Goal: Check status: Check status

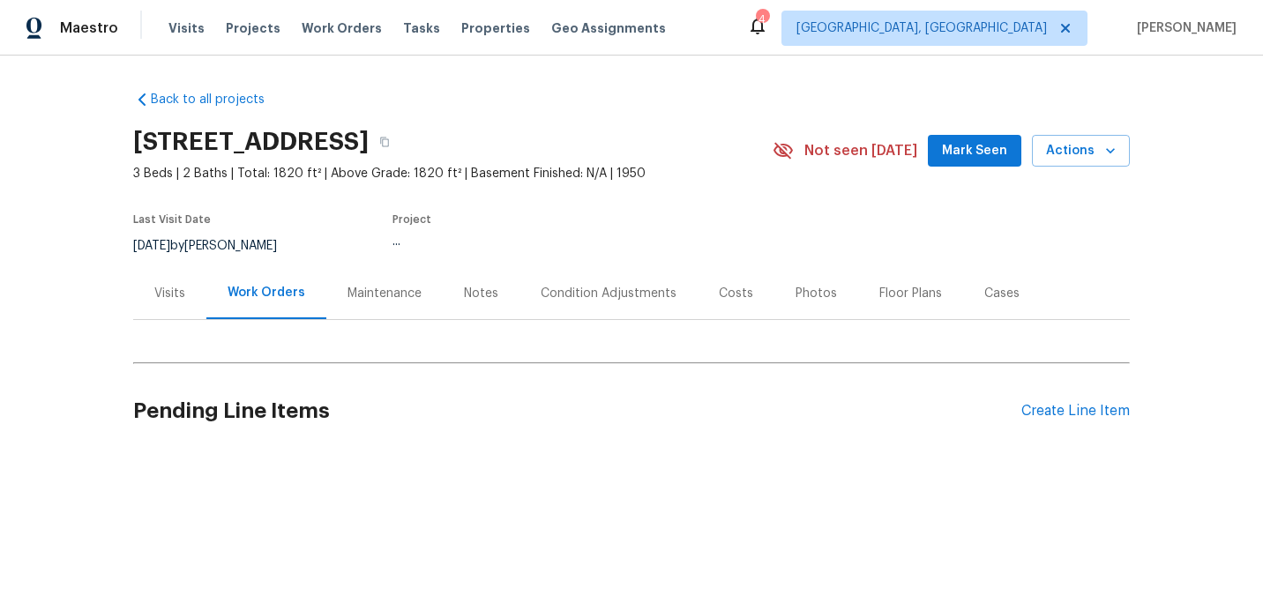
click at [160, 302] on div "Visits" at bounding box center [169, 294] width 31 height 18
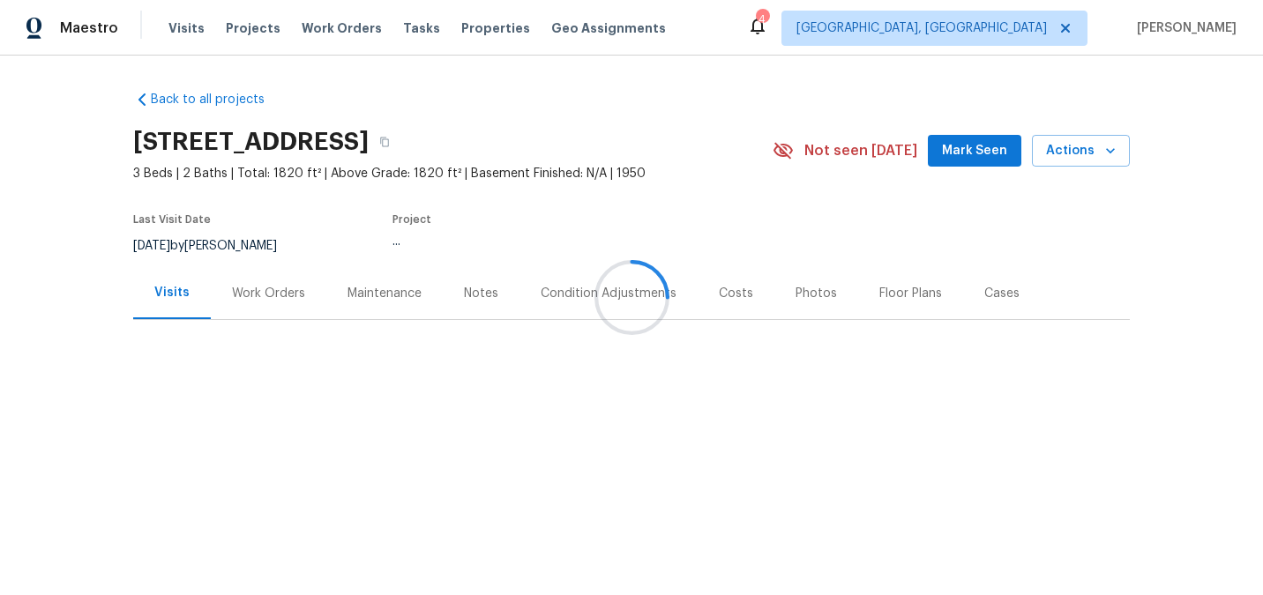
click at [264, 314] on div at bounding box center [631, 297] width 1263 height 595
click at [254, 282] on div at bounding box center [631, 297] width 1263 height 595
click at [256, 299] on div at bounding box center [631, 297] width 1263 height 595
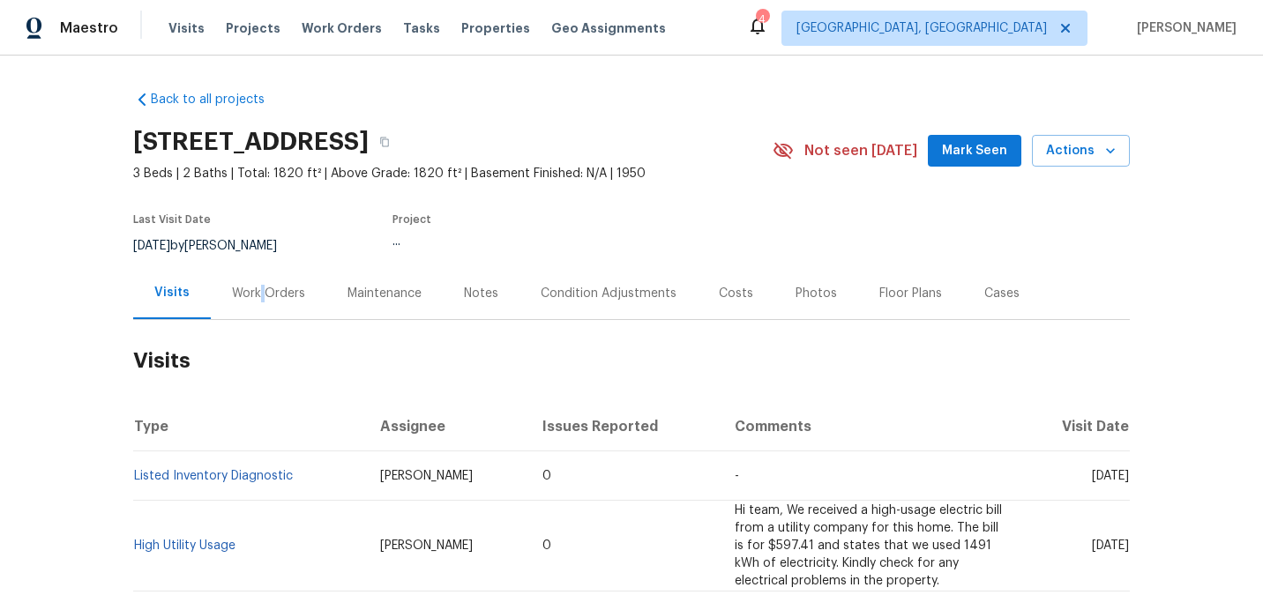
click at [256, 299] on div "Work Orders" at bounding box center [268, 294] width 73 height 18
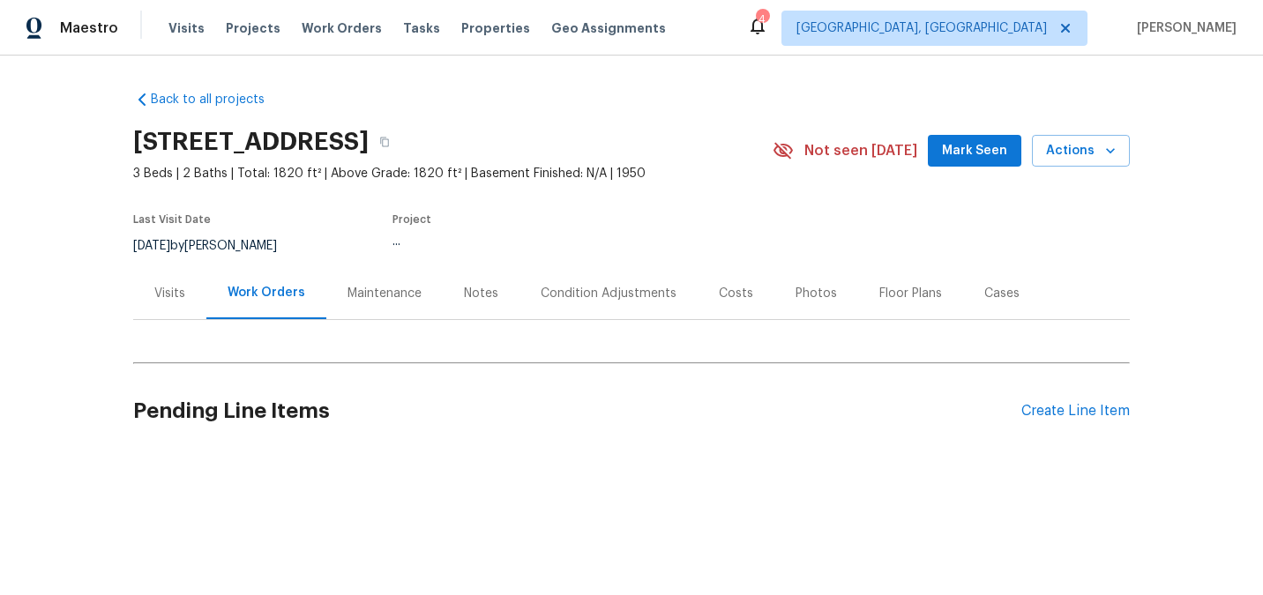
click at [271, 168] on span "3 Beds | 2 Baths | Total: 1820 ft² | Above Grade: 1820 ft² | Basement Finished:…" at bounding box center [452, 174] width 639 height 18
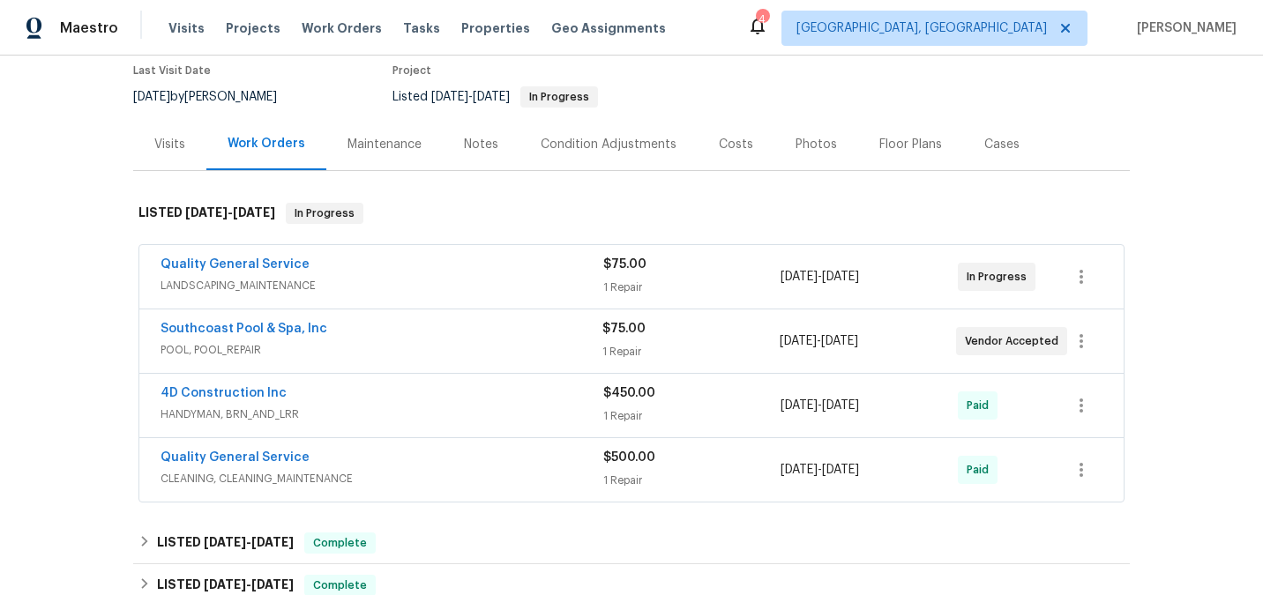
scroll to position [150, 0]
click at [403, 308] on div "Quality General Service LANDSCAPING_MAINTENANCE $75.00 1 Repair [DATE] - [DATE]…" at bounding box center [631, 275] width 984 height 63
click at [394, 294] on span "LANDSCAPING_MAINTENANCE" at bounding box center [381, 285] width 443 height 18
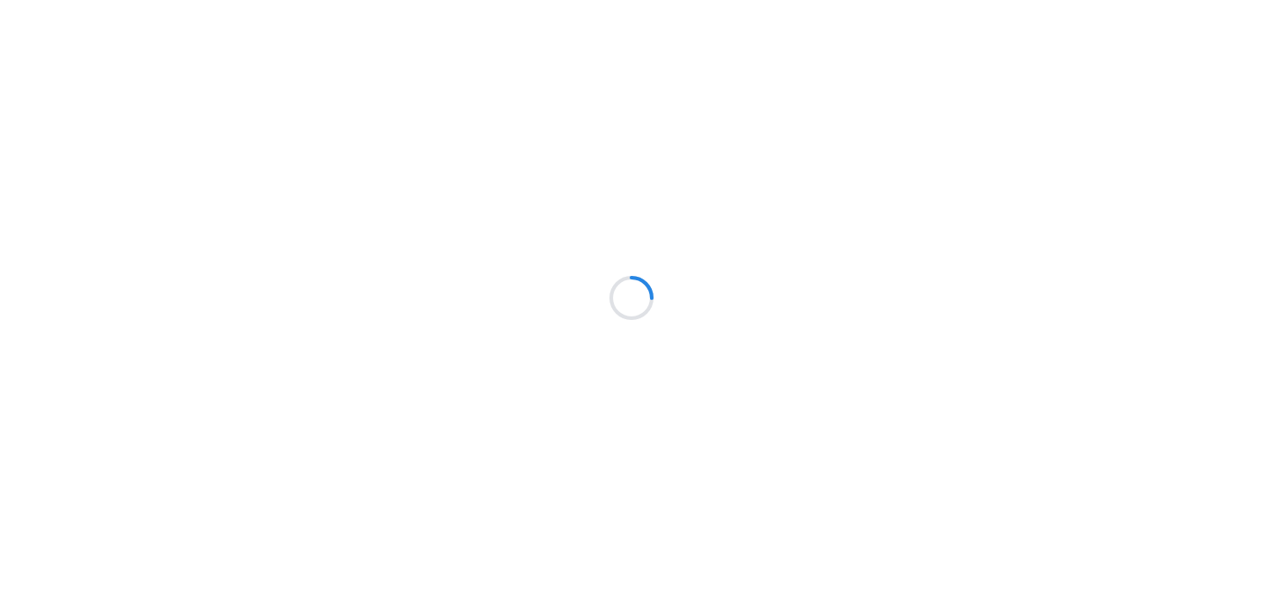
click at [377, 278] on div at bounding box center [631, 297] width 1263 height 595
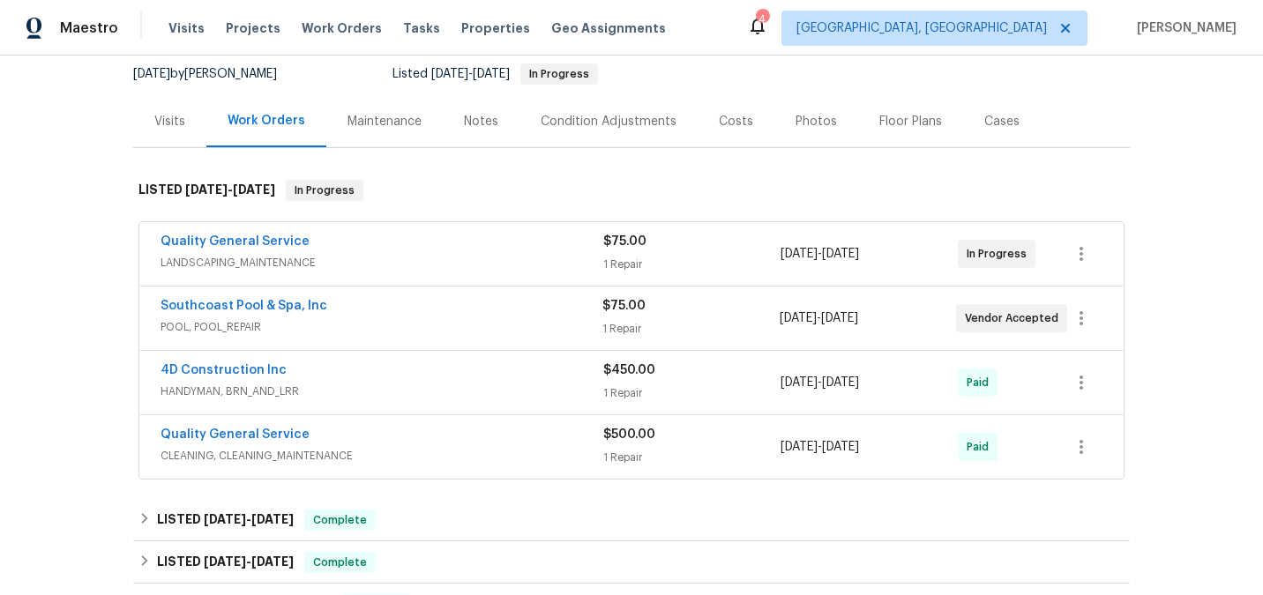
scroll to position [161, 0]
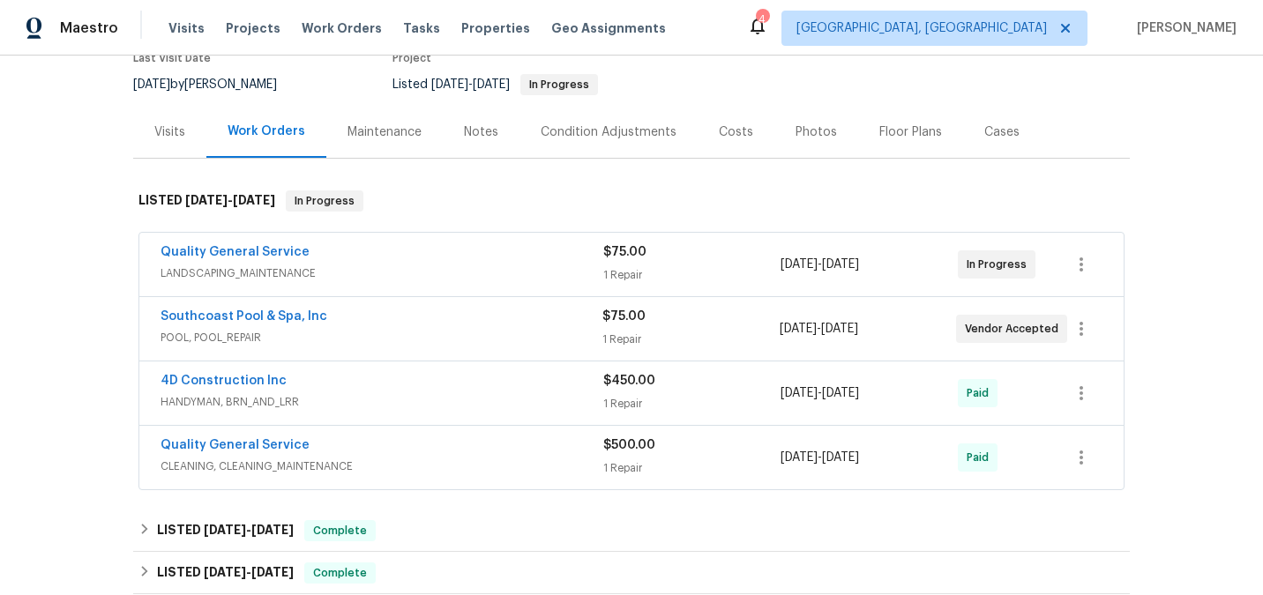
click at [242, 246] on div "Quality General Service LANDSCAPING_MAINTENANCE $75.00 1 Repair [DATE] - [DATE]…" at bounding box center [631, 264] width 984 height 63
click at [233, 258] on link "Quality General Service" at bounding box center [234, 252] width 149 height 12
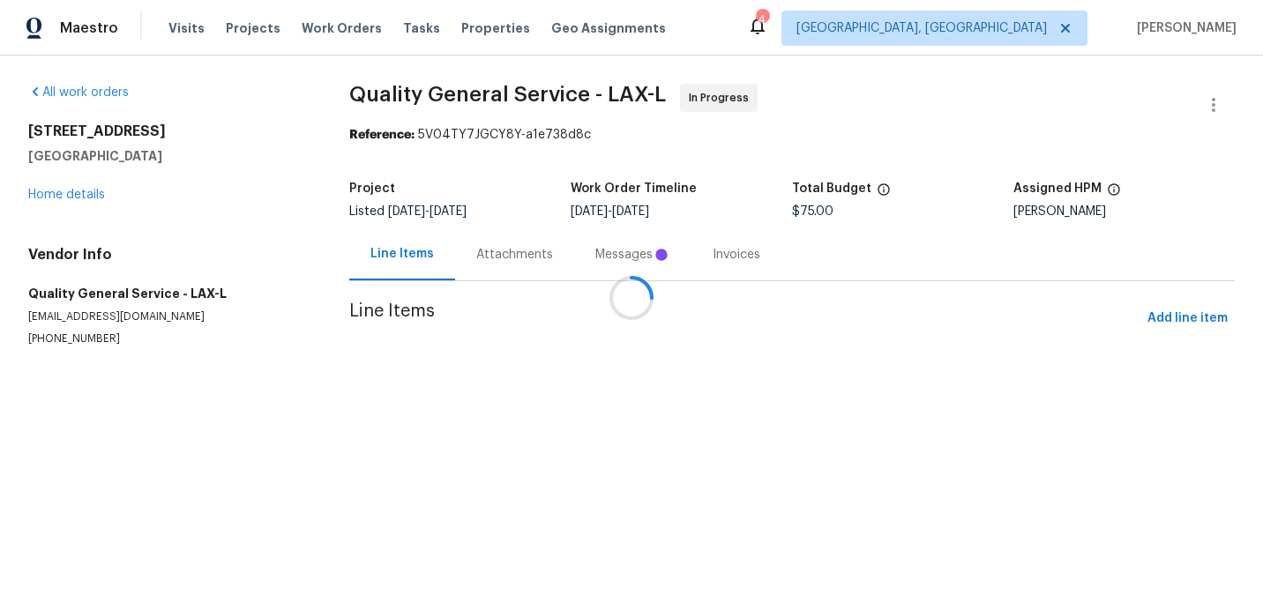
click at [620, 268] on div at bounding box center [631, 297] width 1263 height 595
click at [617, 258] on div at bounding box center [631, 297] width 1263 height 595
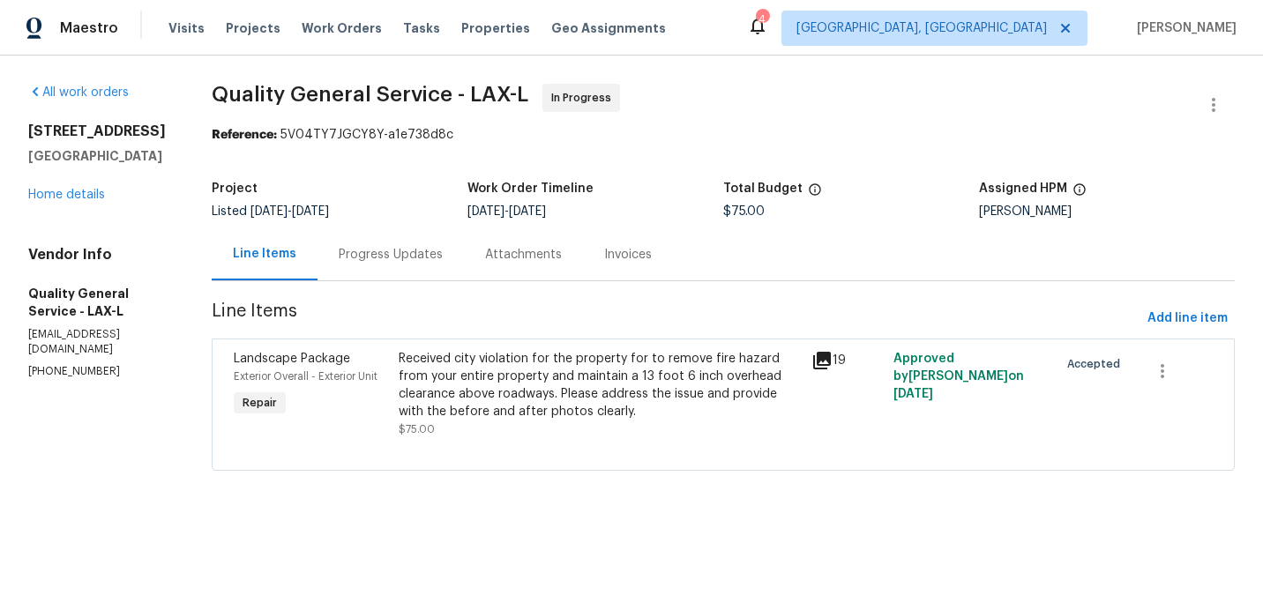
click at [545, 253] on div "Attachments" at bounding box center [523, 255] width 77 height 18
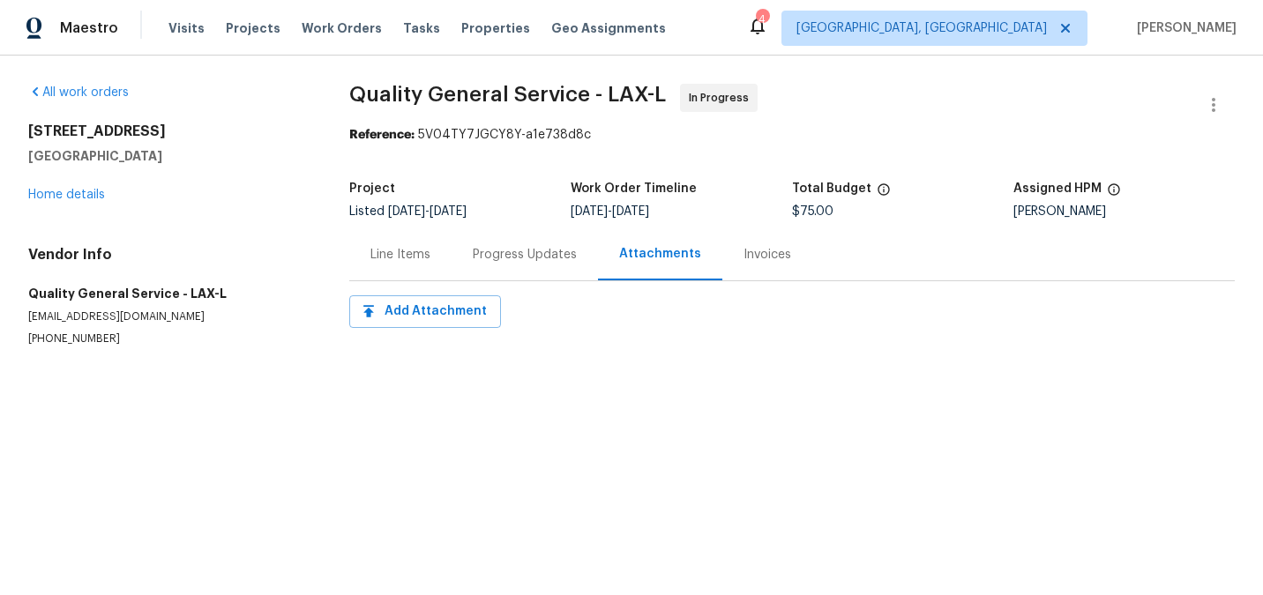
click at [531, 250] on div "Progress Updates" at bounding box center [525, 255] width 104 height 18
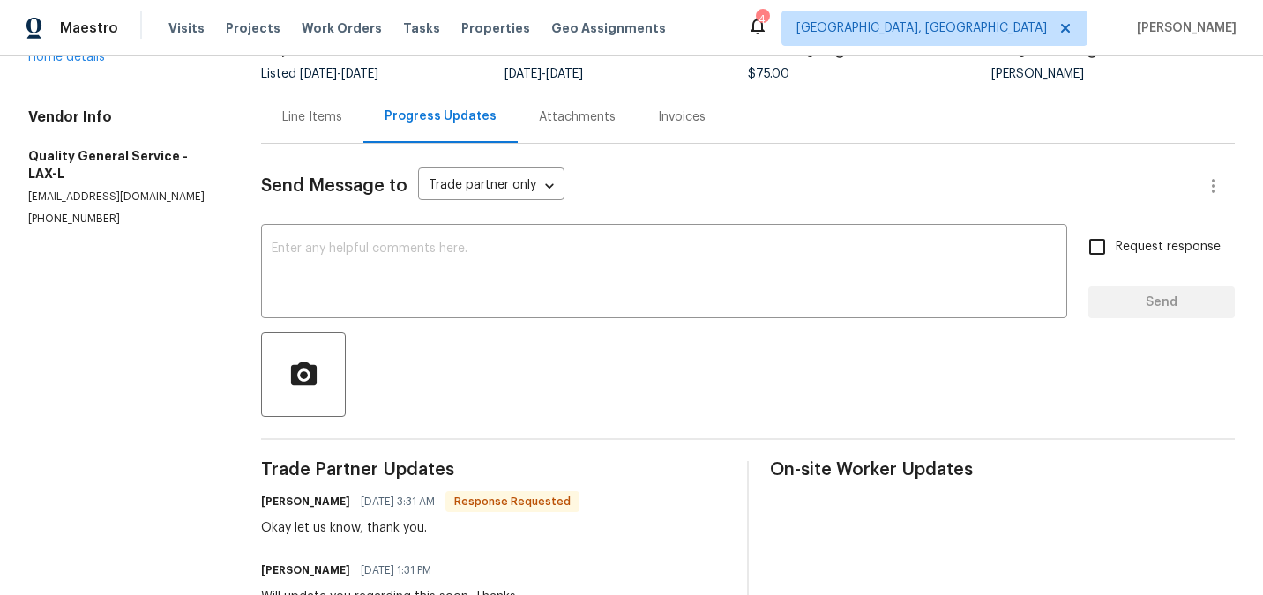
scroll to position [117, 0]
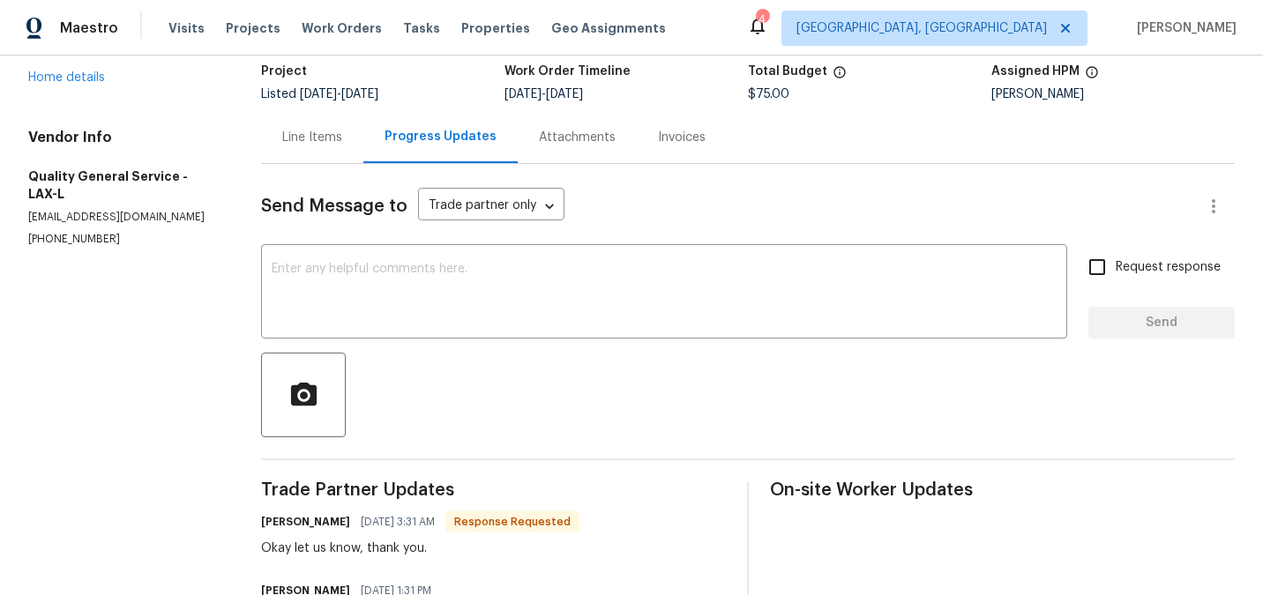
click at [289, 127] on div "Line Items" at bounding box center [312, 137] width 102 height 52
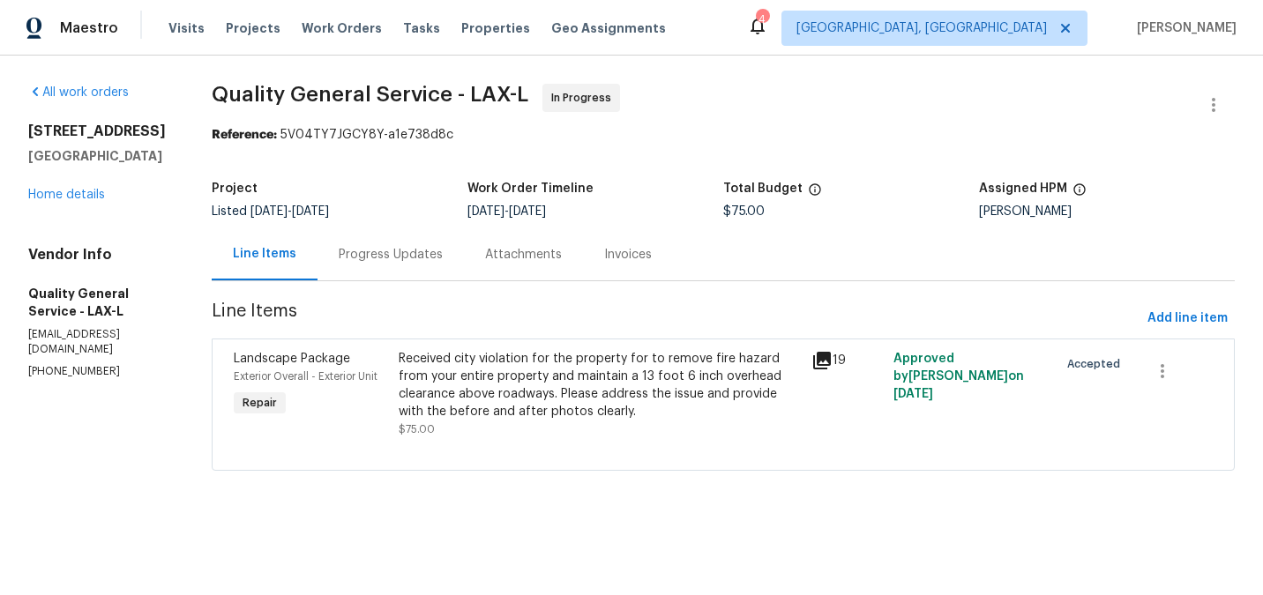
click at [635, 520] on html "Maestro Visits Projects Work Orders Tasks Properties Geo Assignments 4 [GEOGRAP…" at bounding box center [631, 260] width 1263 height 520
click at [623, 380] on div "Received city violation for the property for to remove fire hazard from your en…" at bounding box center [599, 385] width 401 height 71
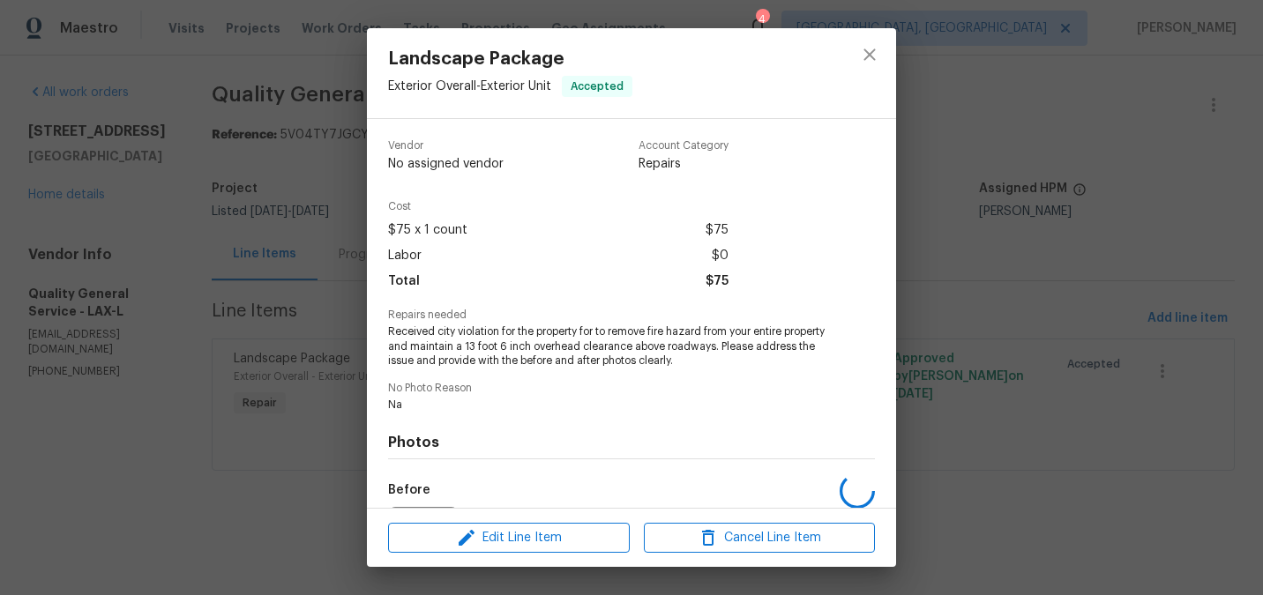
scroll to position [202, 0]
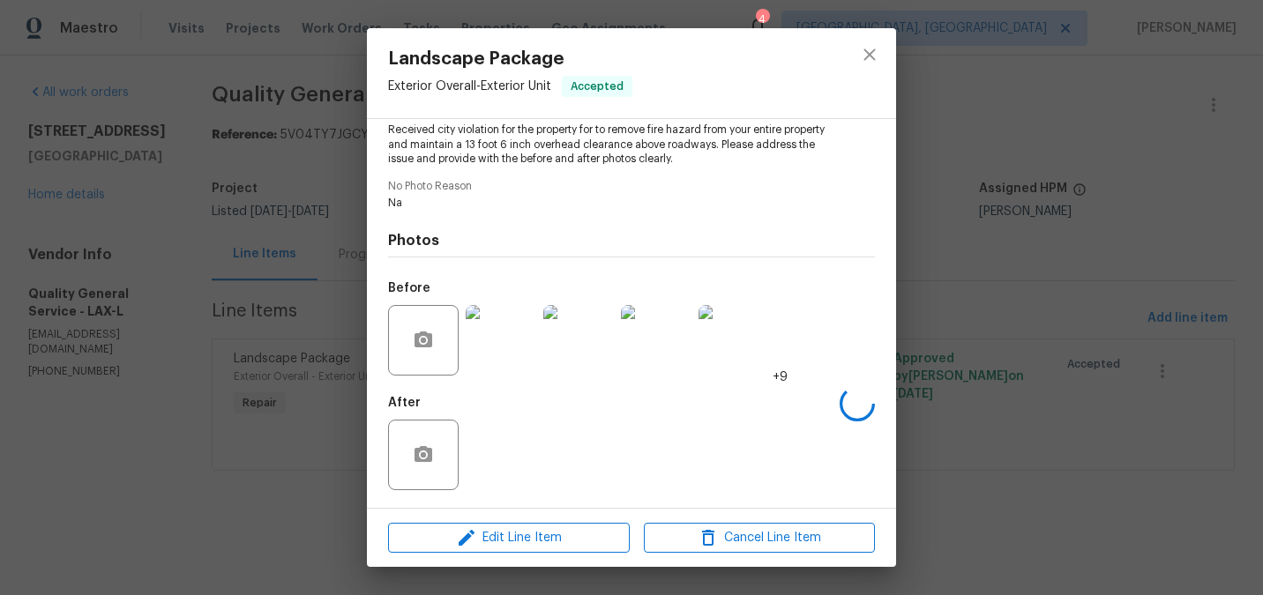
click at [460, 331] on div at bounding box center [425, 340] width 74 height 71
click at [485, 337] on img at bounding box center [501, 340] width 71 height 71
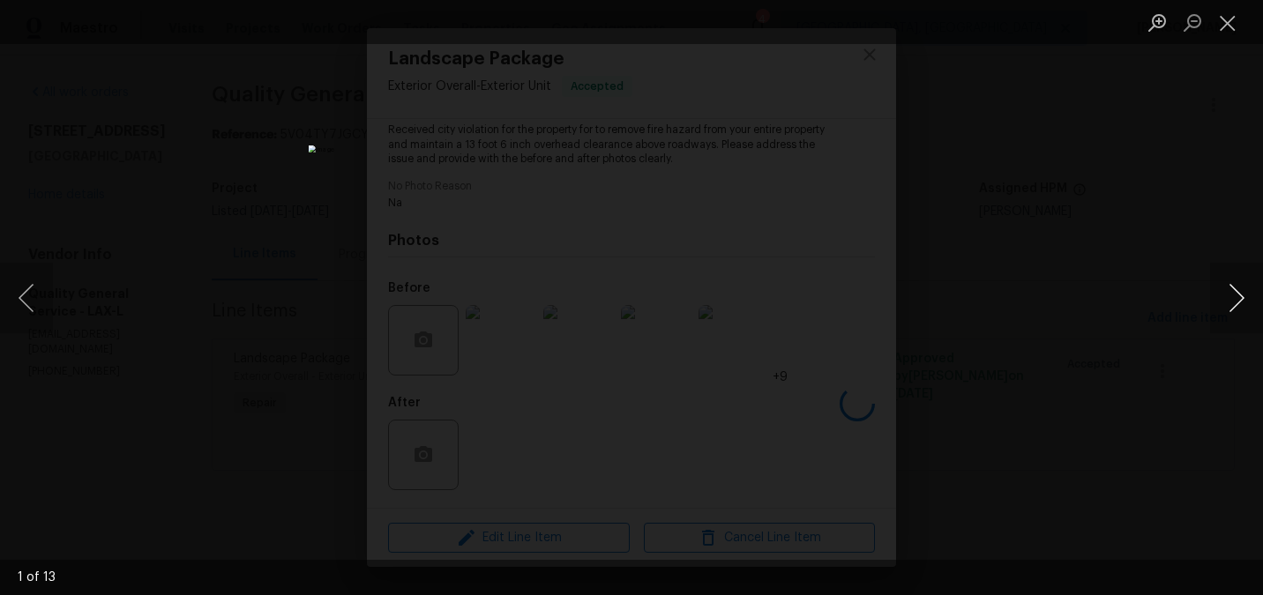
click at [1234, 303] on button "Next image" at bounding box center [1236, 298] width 53 height 71
click at [1233, 303] on button "Next image" at bounding box center [1236, 298] width 53 height 71
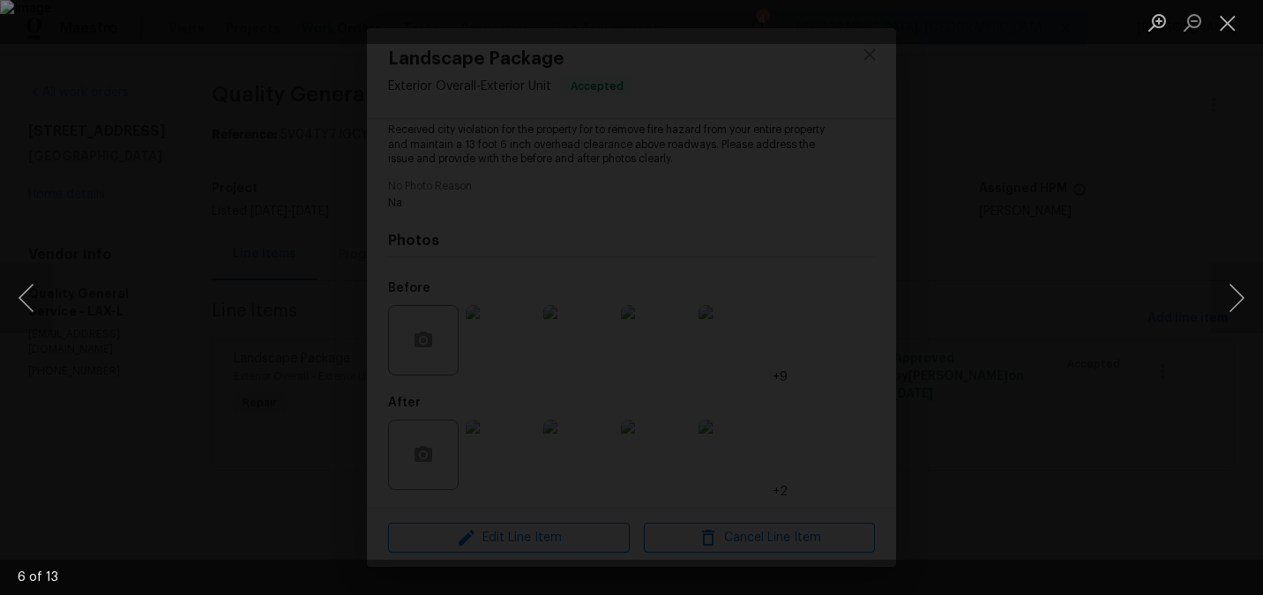
click at [1134, 265] on div "Lightbox" at bounding box center [631, 297] width 1263 height 595
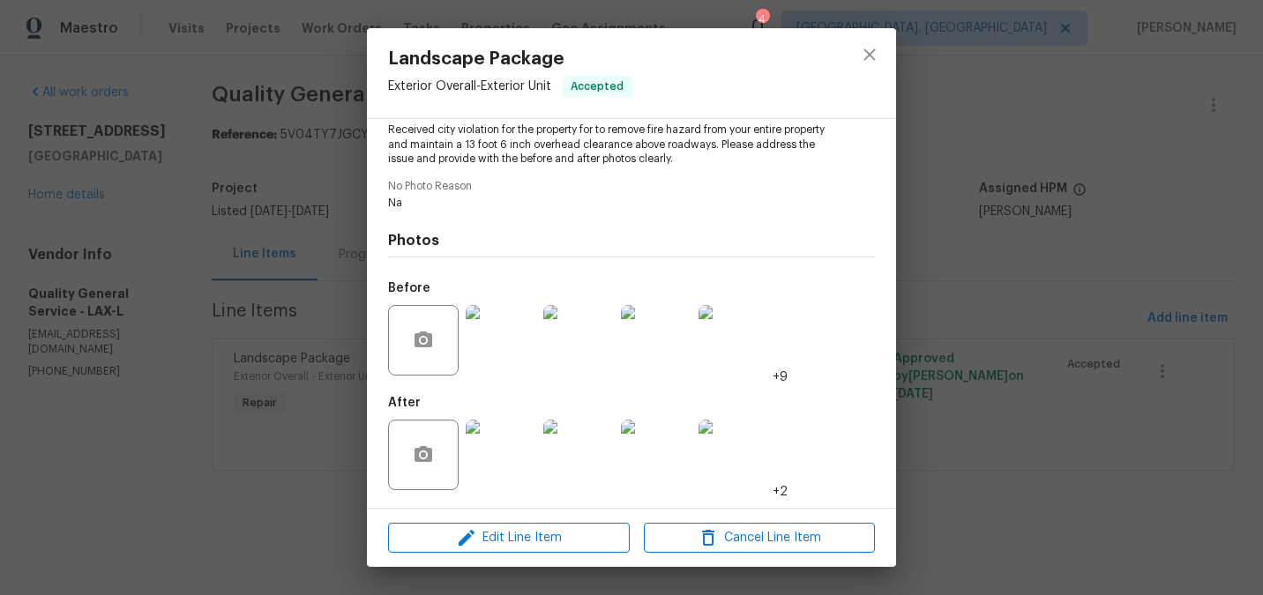
click at [529, 458] on img at bounding box center [501, 455] width 71 height 71
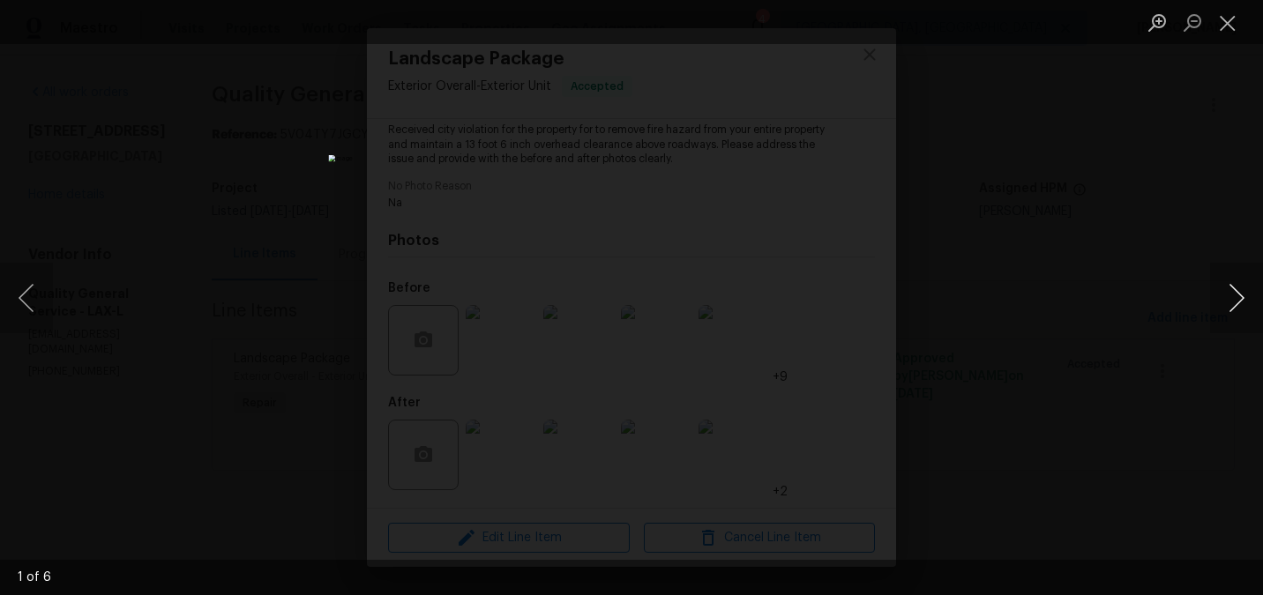
click at [1244, 295] on button "Next image" at bounding box center [1236, 298] width 53 height 71
click at [1246, 296] on button "Next image" at bounding box center [1236, 298] width 53 height 71
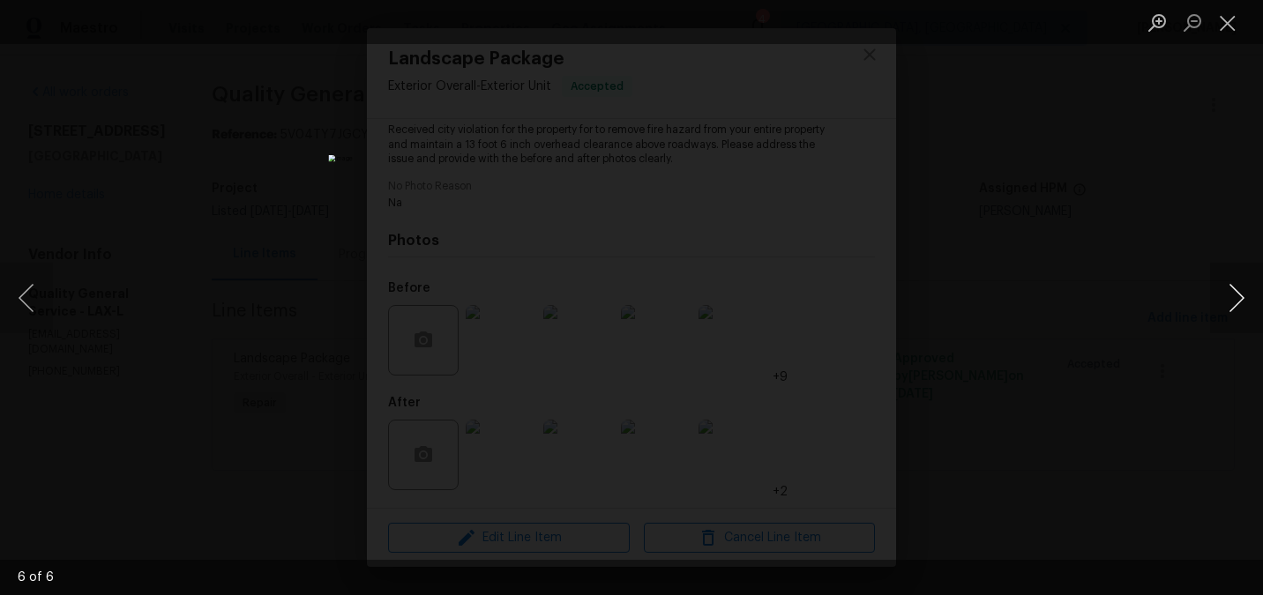
click at [1243, 301] on button "Next image" at bounding box center [1236, 298] width 53 height 71
click at [1022, 358] on div "Lightbox" at bounding box center [631, 297] width 1263 height 595
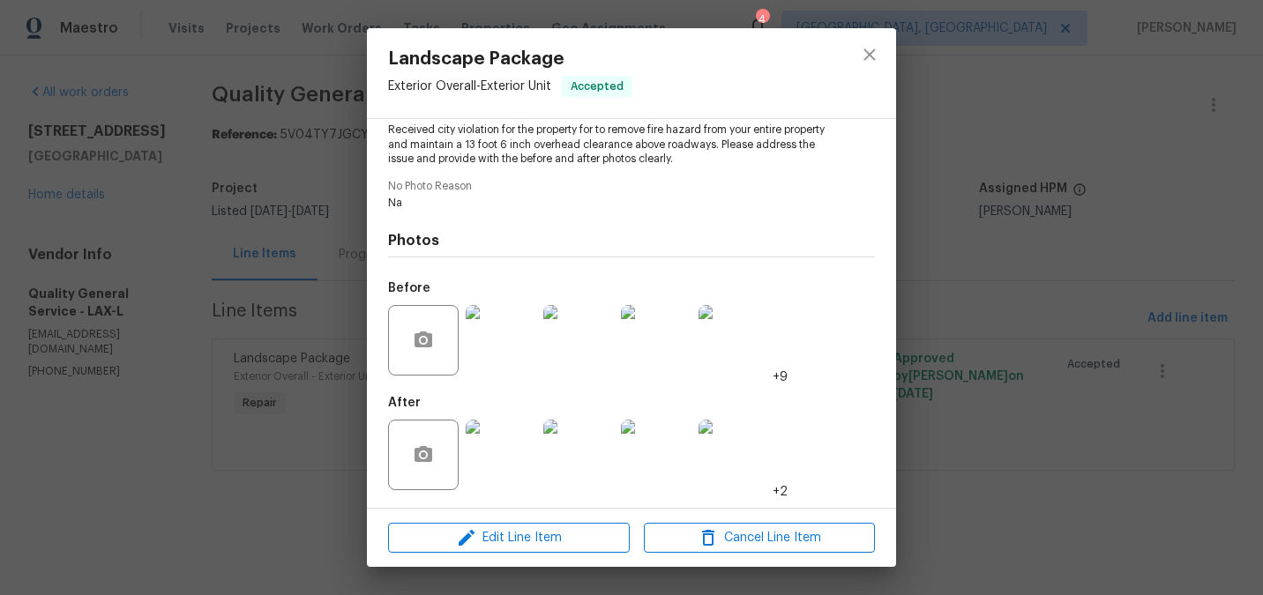
click at [510, 348] on img at bounding box center [501, 340] width 71 height 71
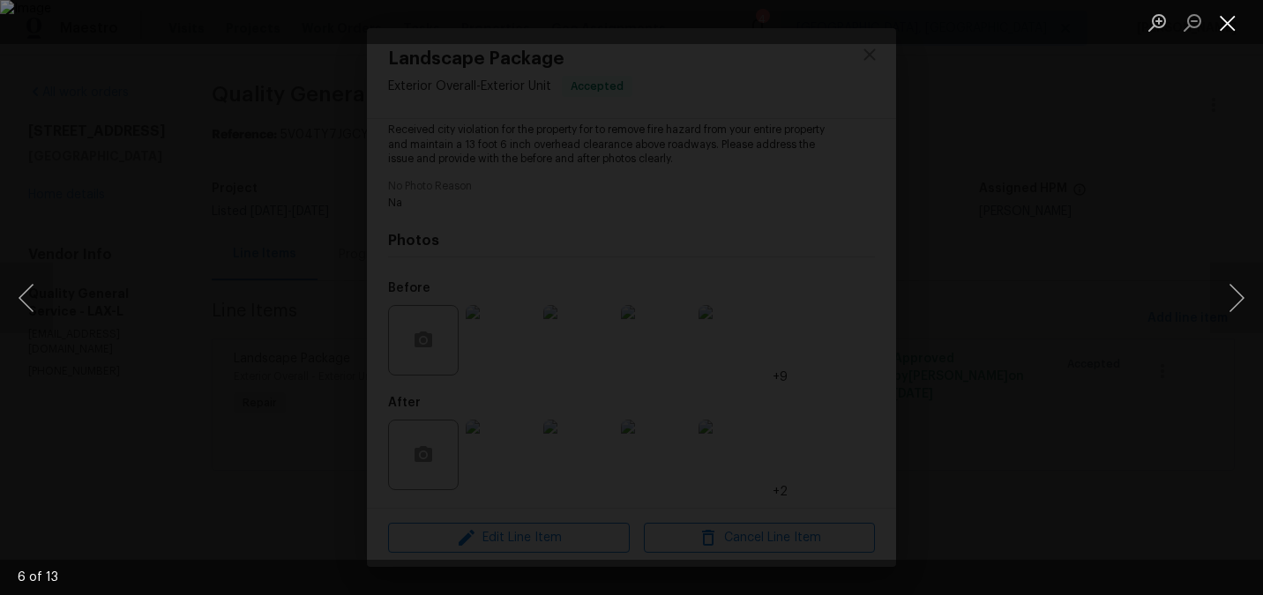
click at [1222, 32] on button "Close lightbox" at bounding box center [1227, 22] width 35 height 31
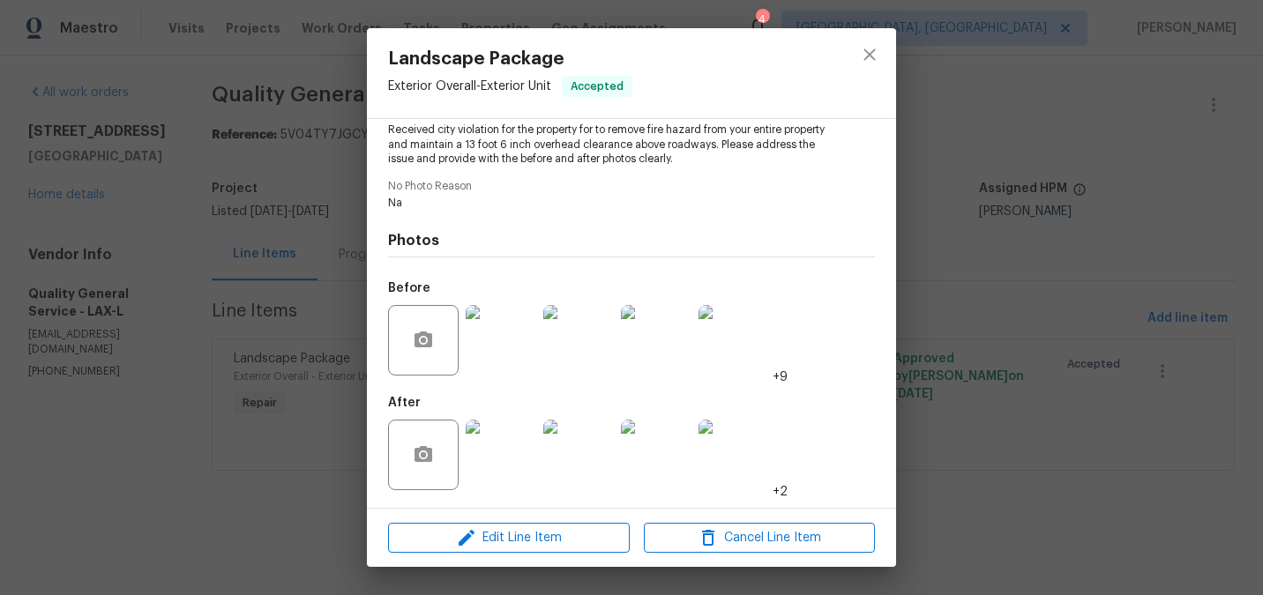
click at [507, 433] on img at bounding box center [501, 455] width 71 height 71
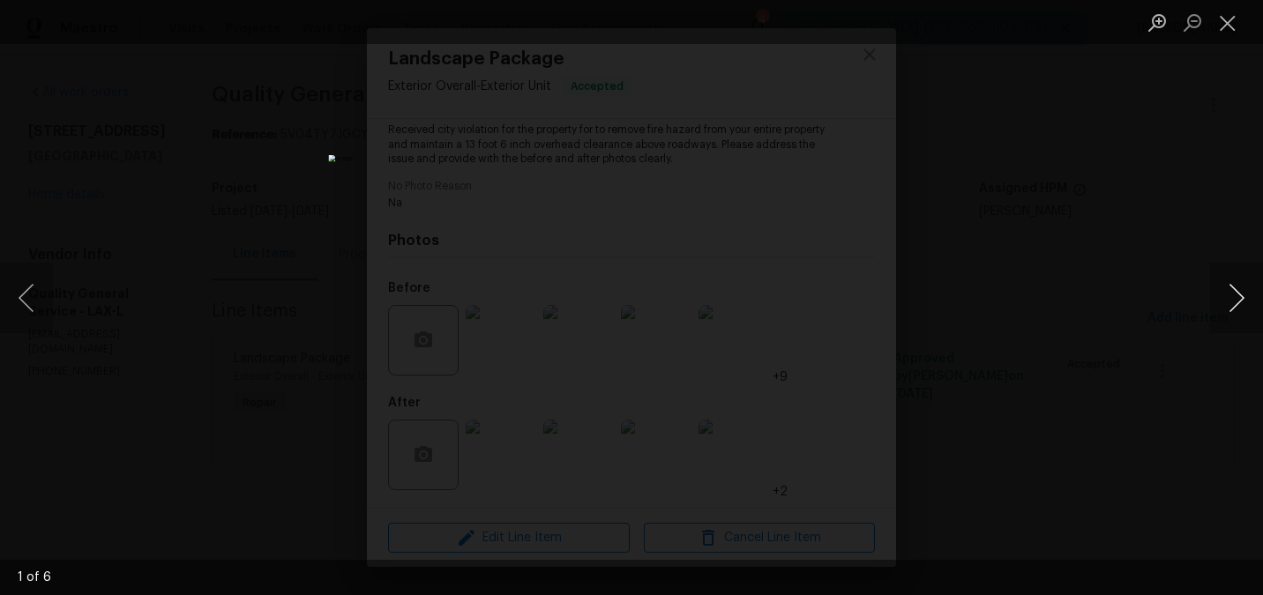
click at [1233, 300] on button "Next image" at bounding box center [1236, 298] width 53 height 71
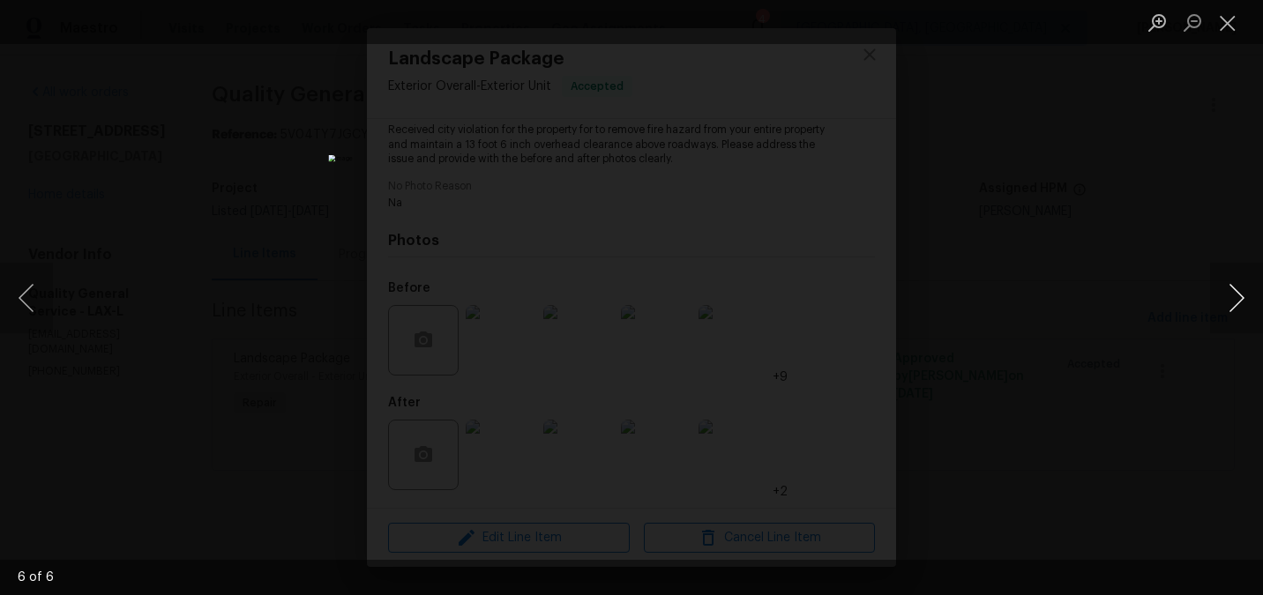
click at [1233, 300] on button "Next image" at bounding box center [1236, 298] width 53 height 71
drag, startPoint x: 1233, startPoint y: 300, endPoint x: 817, endPoint y: 230, distance: 421.2
click at [817, 230] on div "1 of 6" at bounding box center [631, 297] width 1263 height 595
click at [1242, 290] on button "Next image" at bounding box center [1236, 298] width 53 height 71
click at [1242, 288] on button "Next image" at bounding box center [1236, 298] width 53 height 71
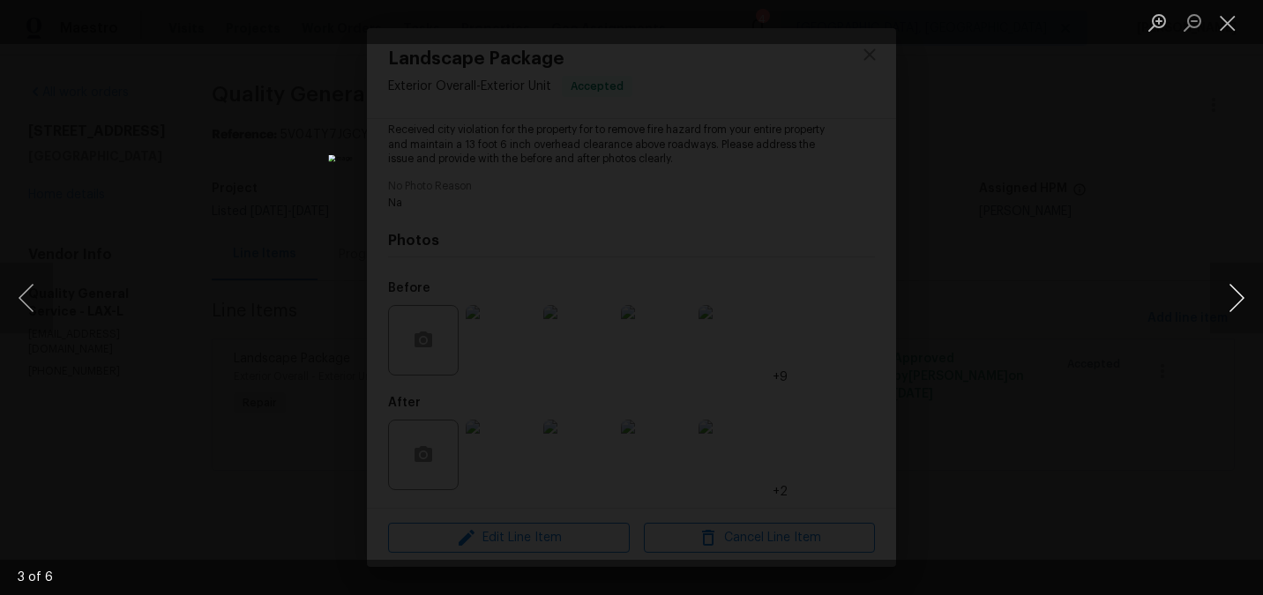
click at [1242, 288] on button "Next image" at bounding box center [1236, 298] width 53 height 71
click at [1142, 271] on div "Lightbox" at bounding box center [631, 297] width 1263 height 595
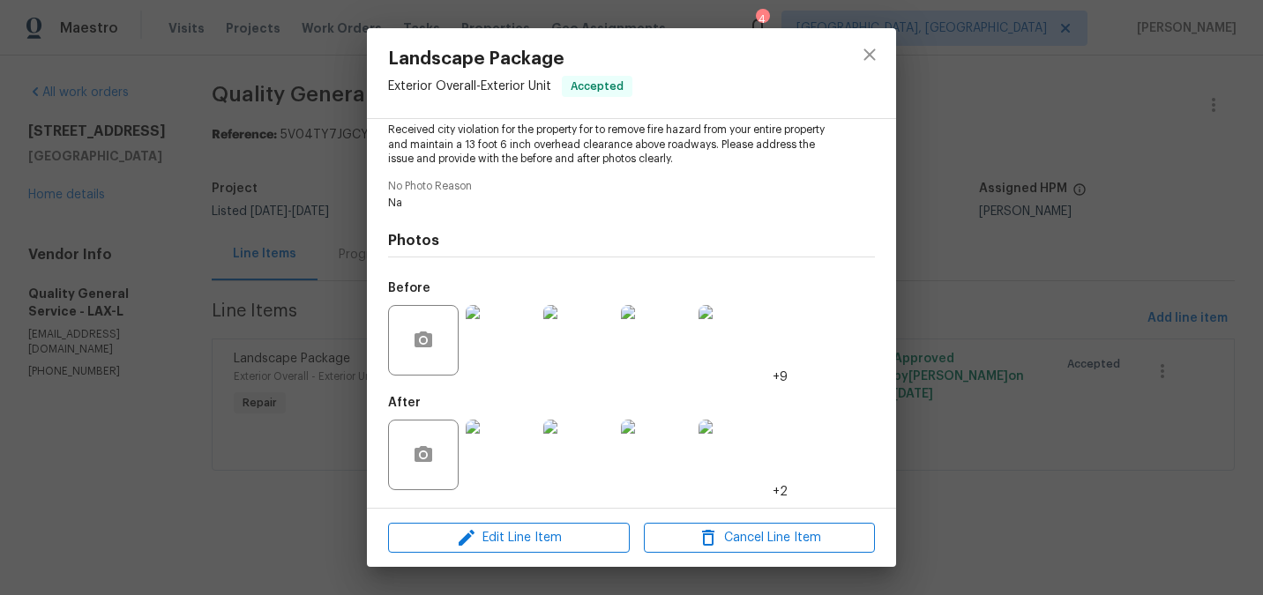
click at [1029, 342] on div "Landscape Package Exterior Overall - Exterior Unit Accepted Vendor Quality Gene…" at bounding box center [631, 297] width 1263 height 595
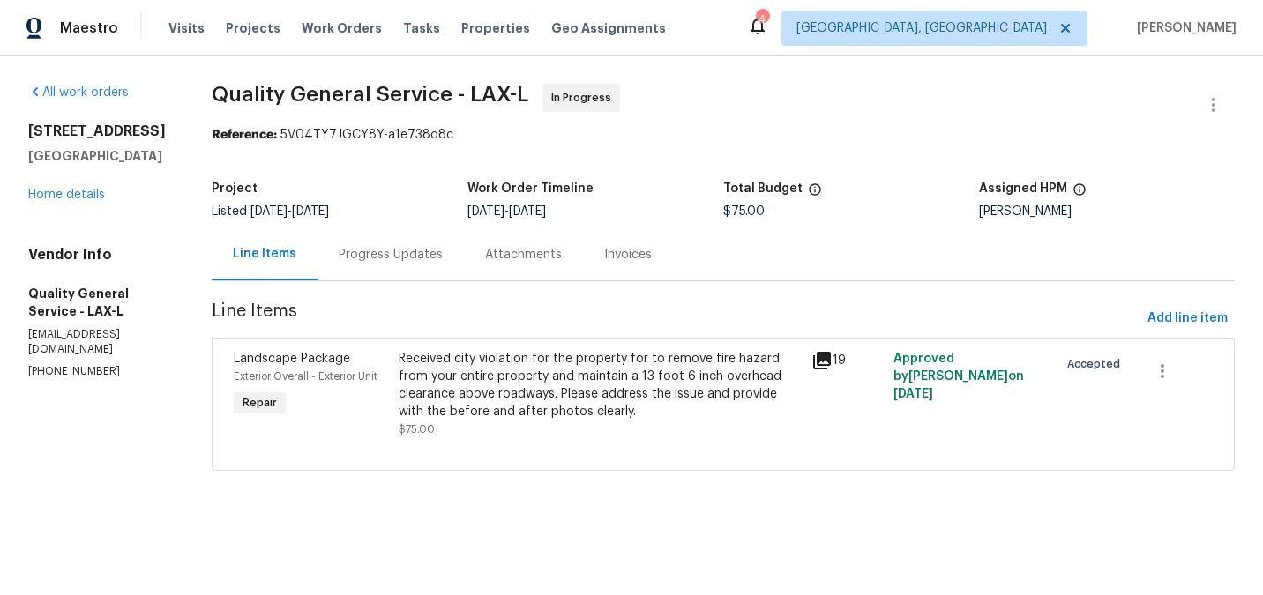
click at [572, 399] on div "Received city violation for the property for to remove fire hazard from your en…" at bounding box center [599, 385] width 401 height 71
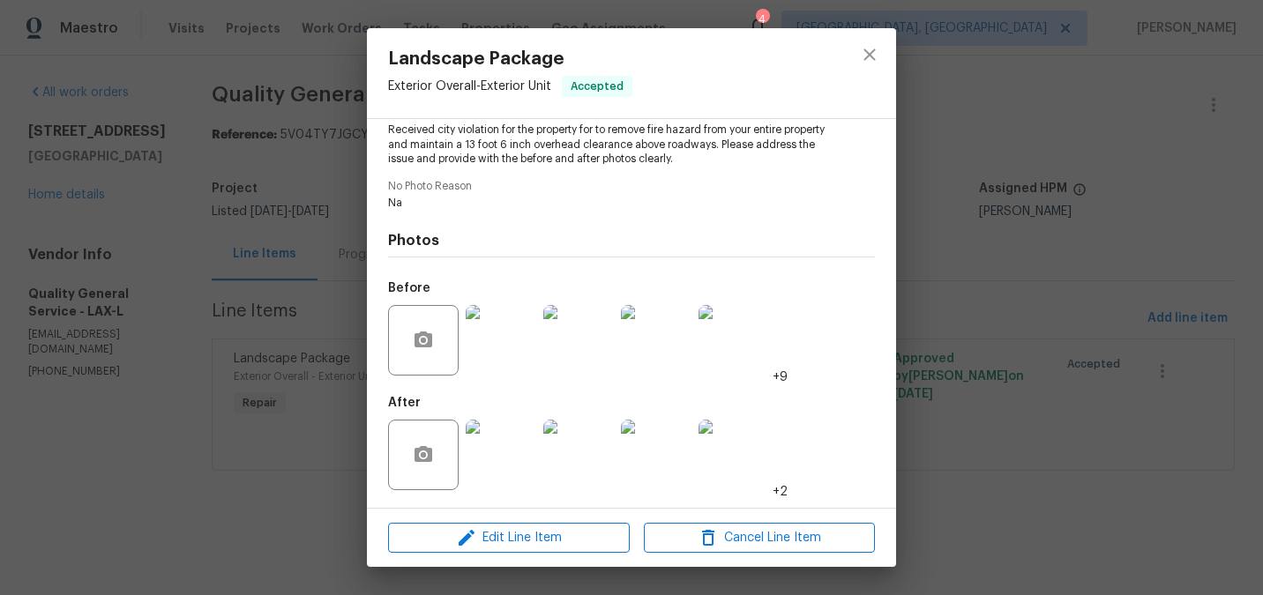
click at [467, 452] on img at bounding box center [501, 455] width 71 height 71
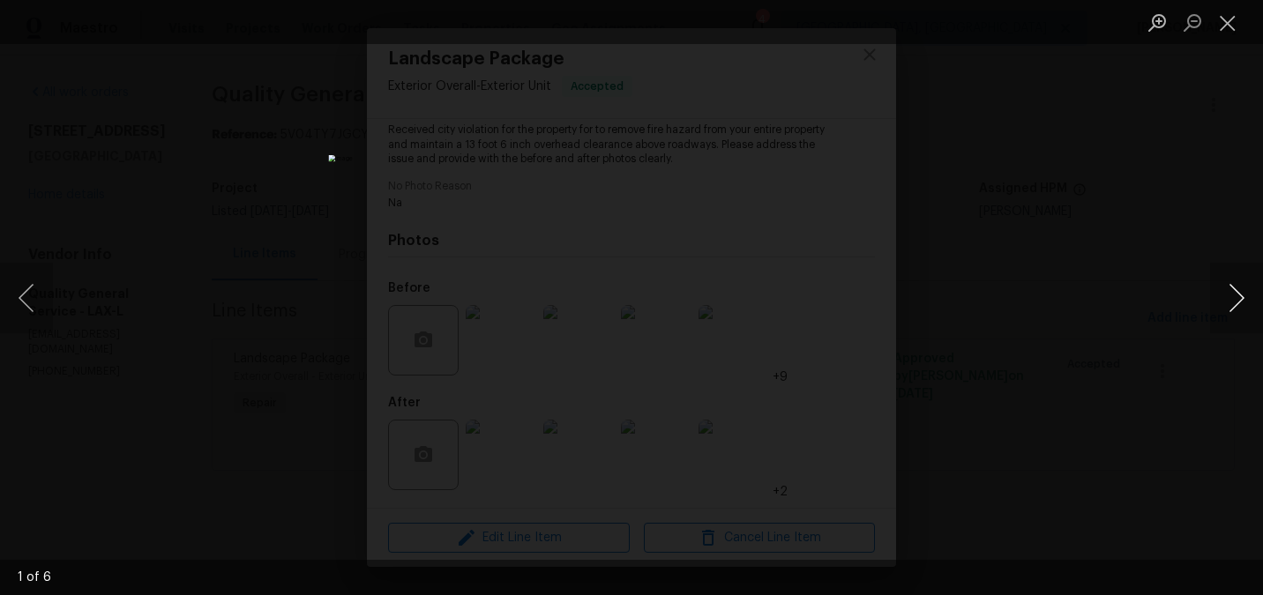
click at [1236, 317] on button "Next image" at bounding box center [1236, 298] width 53 height 71
click at [1225, 313] on button "Next image" at bounding box center [1236, 298] width 53 height 71
click at [1242, 297] on button "Next image" at bounding box center [1236, 298] width 53 height 71
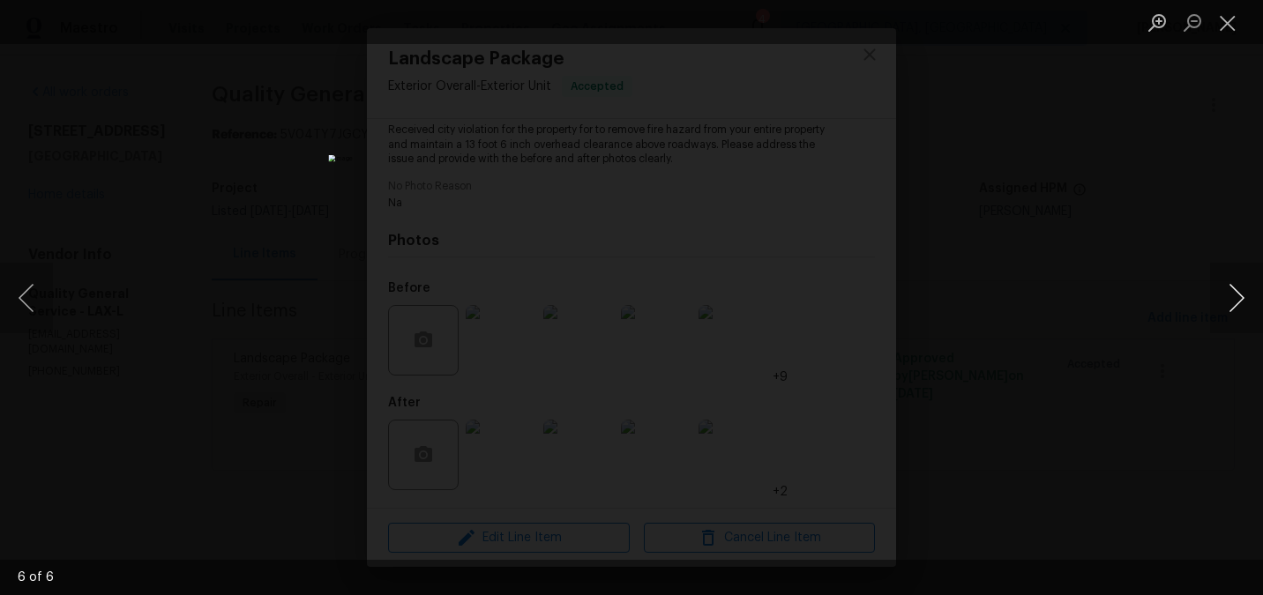
click at [1242, 297] on button "Next image" at bounding box center [1236, 298] width 53 height 71
click at [1228, 12] on button "Close lightbox" at bounding box center [1227, 22] width 35 height 31
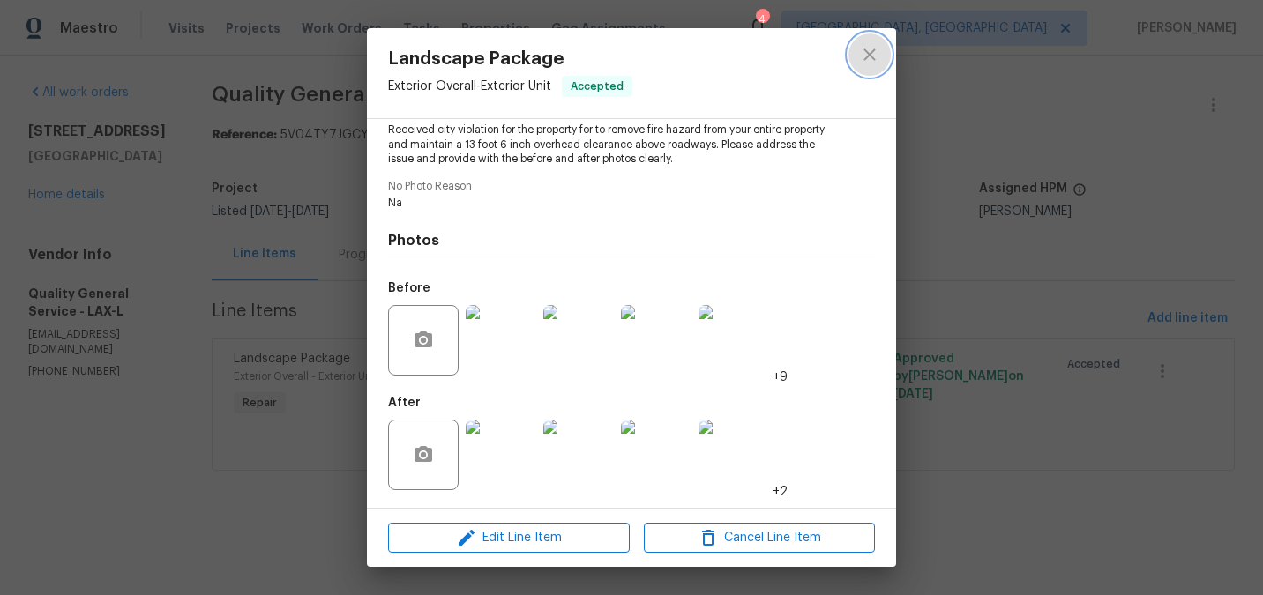
click at [872, 60] on icon "close" at bounding box center [869, 54] width 21 height 21
